Goal: Task Accomplishment & Management: Manage account settings

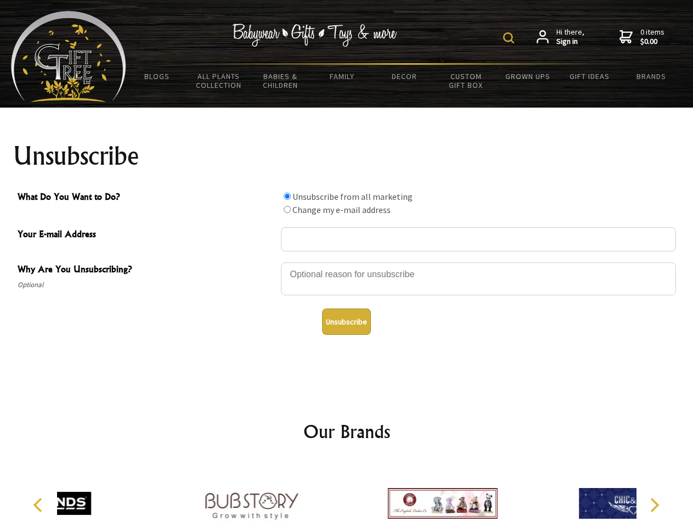
click at [510, 38] on img at bounding box center [508, 37] width 11 height 11
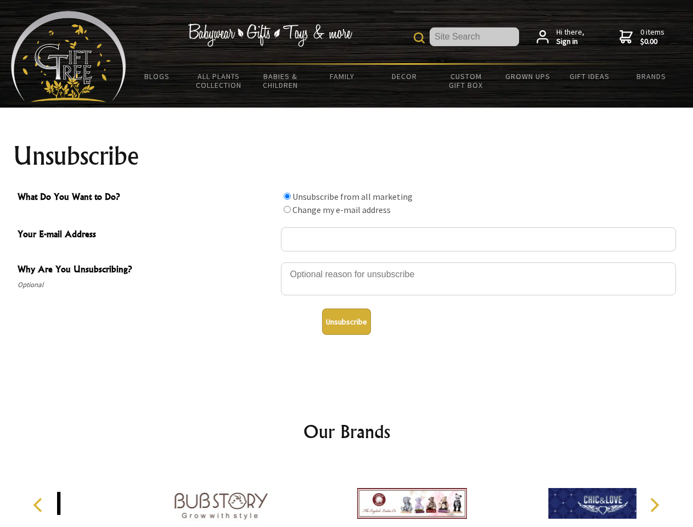
click at [347, 262] on div at bounding box center [478, 280] width 395 height 38
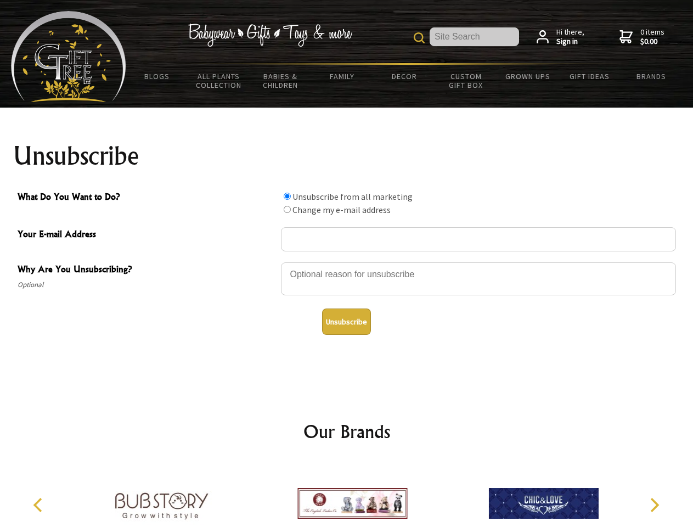
click at [287, 196] on input "What Do You Want to Do?" at bounding box center [287, 196] width 7 height 7
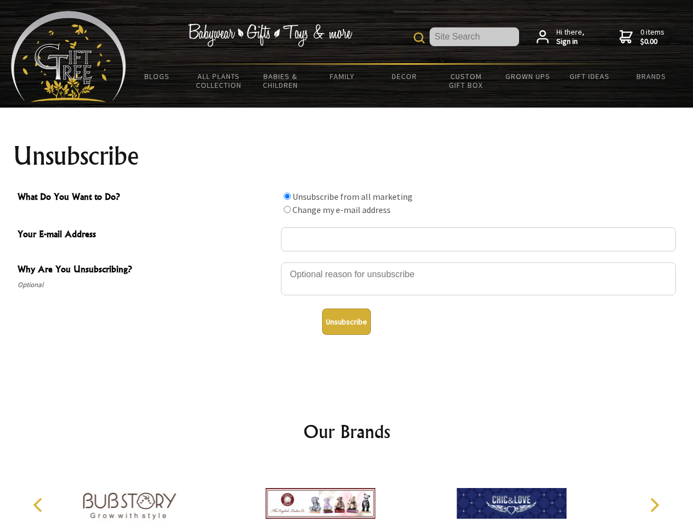
click at [287, 209] on input "What Do You Want to Do?" at bounding box center [287, 209] width 7 height 7
radio input "true"
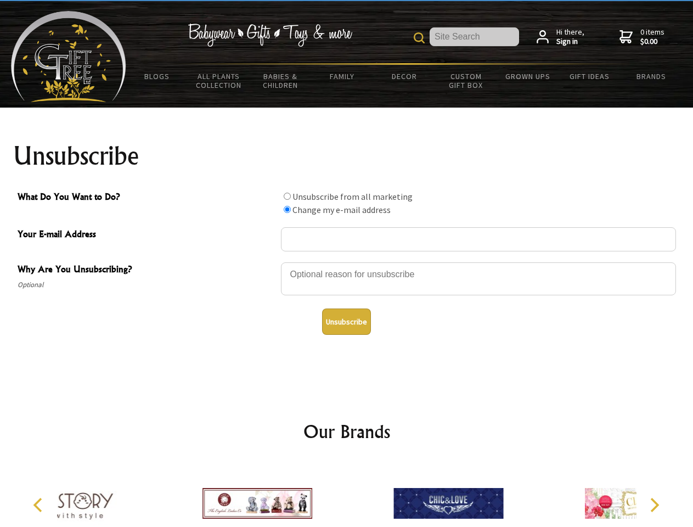
click at [346, 321] on button "Unsubscribe" at bounding box center [346, 321] width 49 height 26
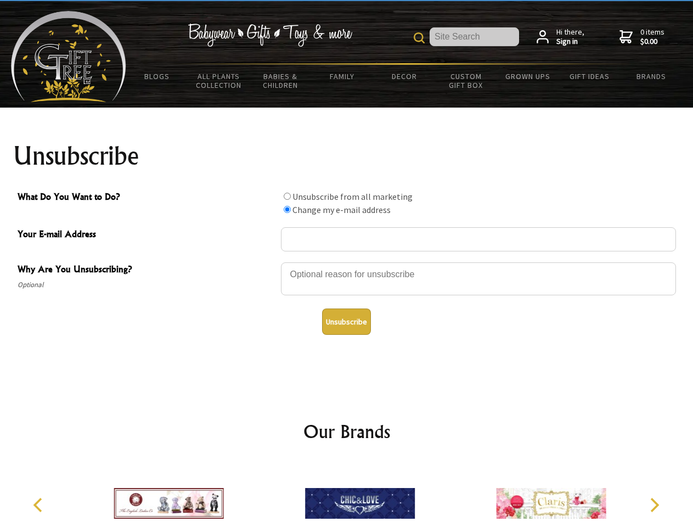
click at [347, 494] on img at bounding box center [360, 503] width 110 height 82
click at [40, 505] on icon "Previous" at bounding box center [39, 505] width 14 height 14
click at [654, 505] on icon "Next" at bounding box center [653, 505] width 14 height 14
